Goal: Task Accomplishment & Management: Use online tool/utility

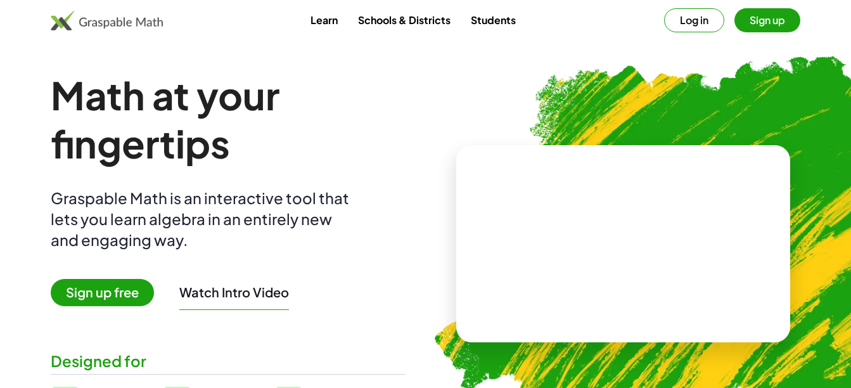
click at [692, 20] on button "Log in" at bounding box center [694, 20] width 60 height 24
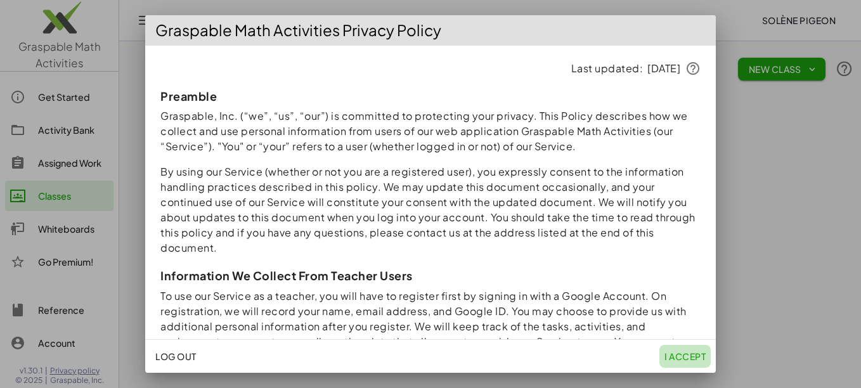
click at [691, 354] on span "I accept" at bounding box center [684, 356] width 41 height 11
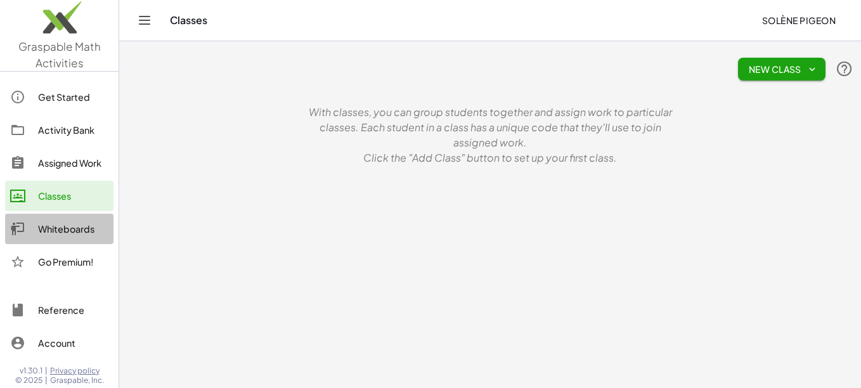
click at [56, 229] on div "Whiteboards" at bounding box center [73, 228] width 70 height 15
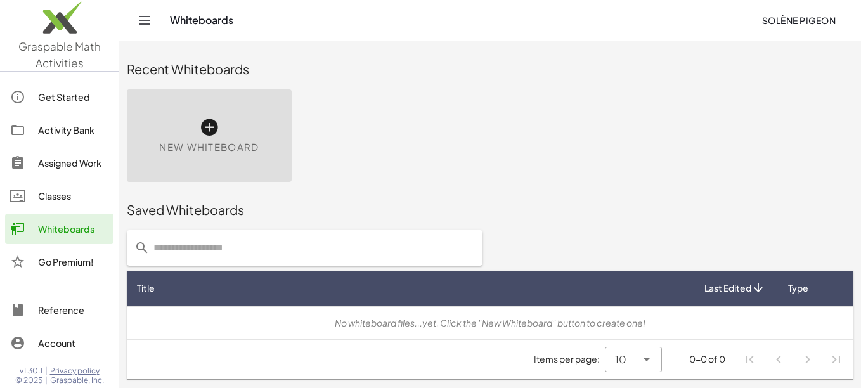
click at [210, 126] on icon at bounding box center [209, 127] width 20 height 20
